Goal: Browse casually

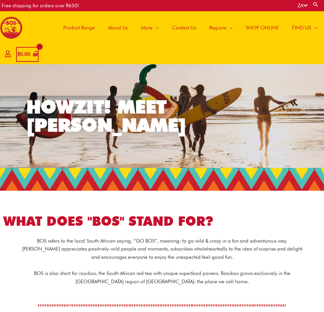
drag, startPoint x: 31, startPoint y: 185, endPoint x: 3, endPoint y: 218, distance: 43.7
drag, startPoint x: 3, startPoint y: 218, endPoint x: 164, endPoint y: 157, distance: 172.0
click at [164, 157] on link "HOWZIT! MEET BOS" at bounding box center [162, 116] width 324 height 104
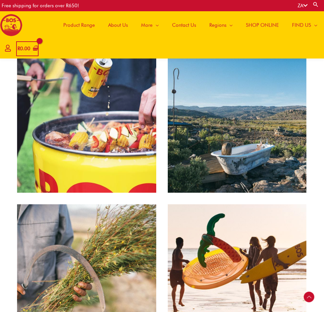
scroll to position [687, 0]
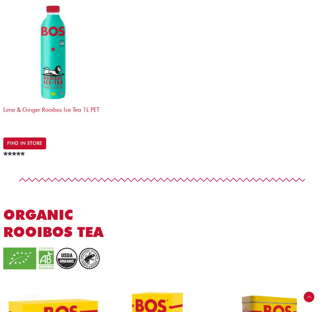
scroll to position [792, 0]
